Goal: Task Accomplishment & Management: Use online tool/utility

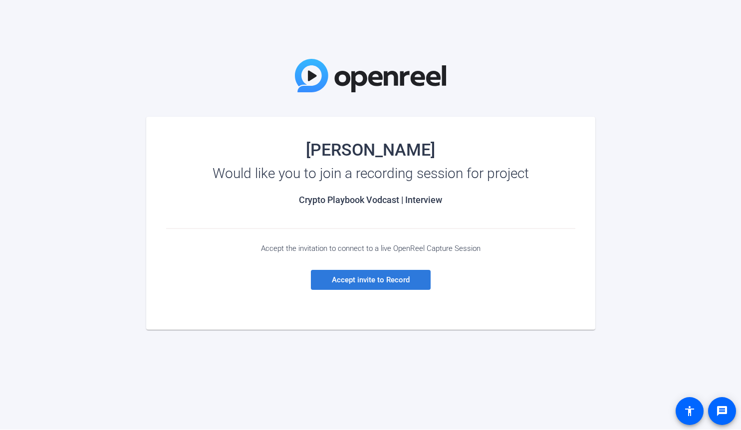
click at [355, 277] on span "Accept invite to Record" at bounding box center [371, 280] width 78 height 9
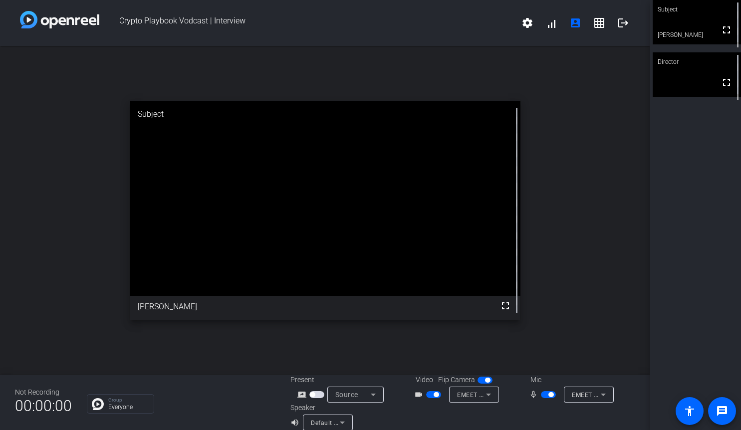
click at [488, 397] on icon at bounding box center [489, 395] width 12 height 12
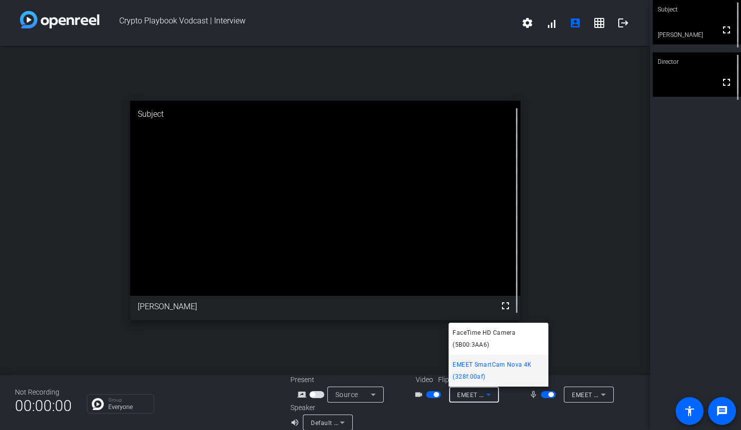
click at [523, 406] on div at bounding box center [370, 215] width 741 height 430
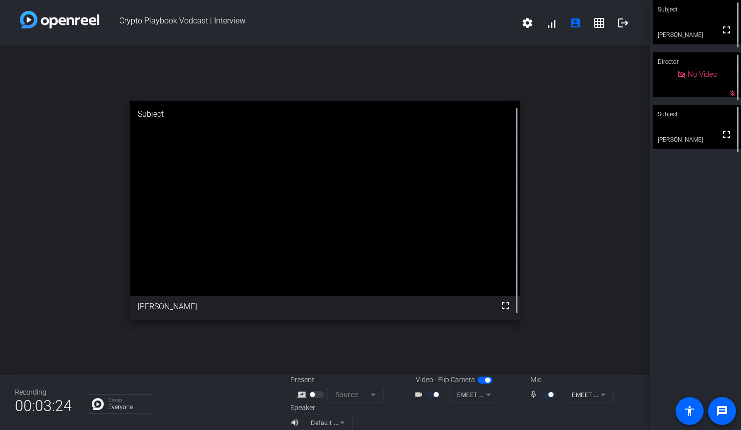
click at [544, 394] on div at bounding box center [549, 394] width 17 height 7
click at [543, 395] on div at bounding box center [549, 394] width 17 height 7
click at [581, 246] on div "open_in_new Subject fullscreen [PERSON_NAME]" at bounding box center [325, 210] width 650 height 329
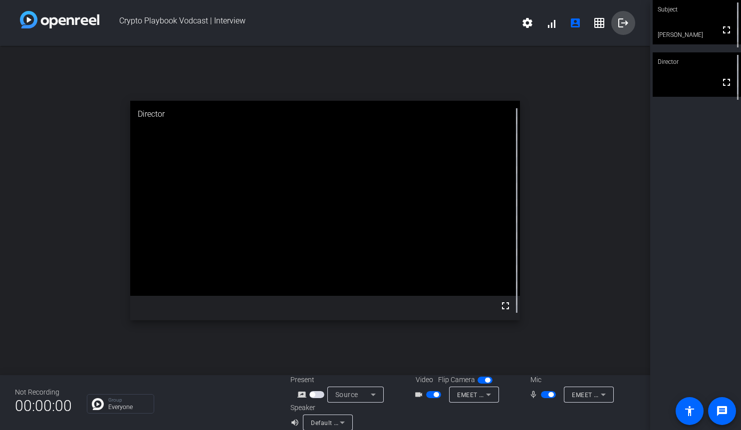
click at [624, 24] on mat-icon "logout" at bounding box center [623, 23] width 12 height 12
